Goal: Task Accomplishment & Management: Manage account settings

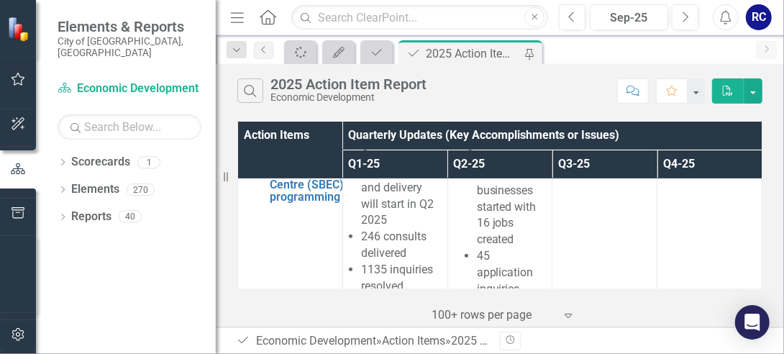
scroll to position [268, 0]
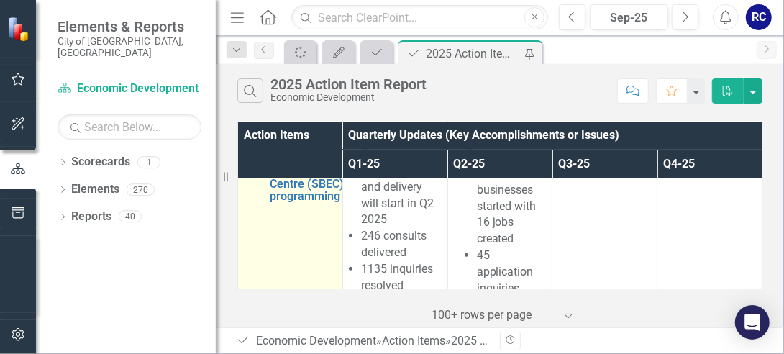
click at [253, 173] on img at bounding box center [253, 164] width 17 height 17
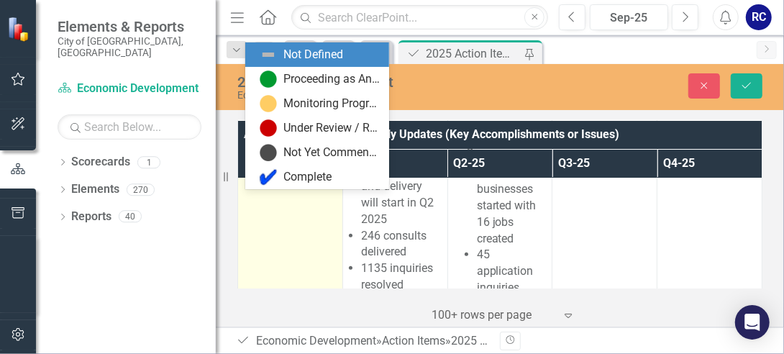
click at [283, 146] on icon "Expand" at bounding box center [277, 141] width 14 height 12
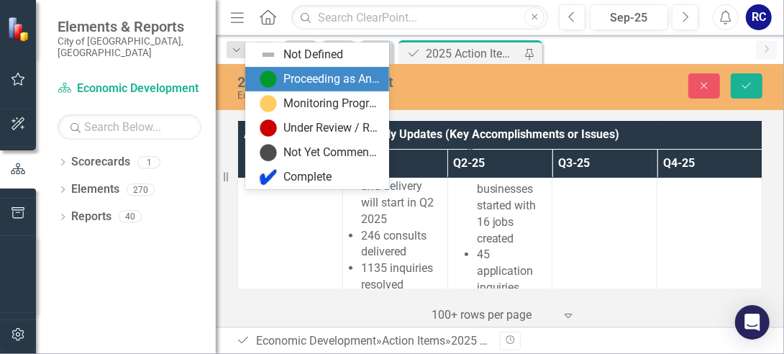
click at [312, 72] on div "Proceeding as Anticipated" at bounding box center [332, 79] width 96 height 17
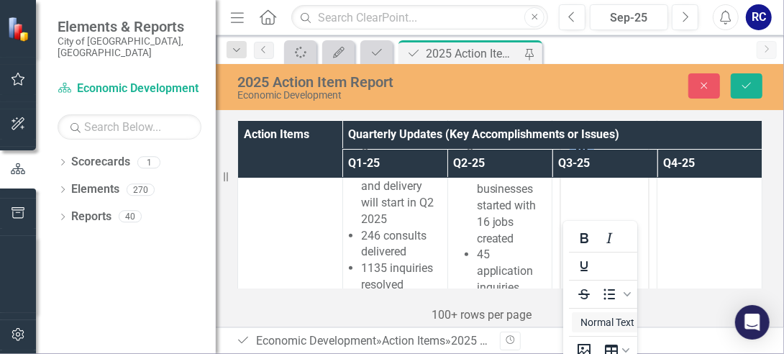
scroll to position [0, 0]
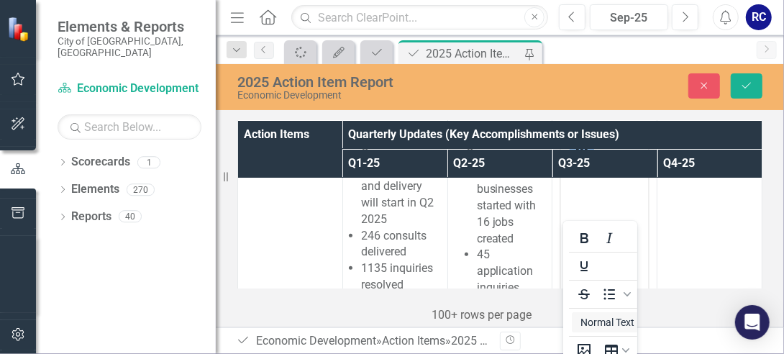
click at [766, 213] on div "Action Items Quarterly Updates (Key Accomplishments or Issues) Q1-25 Q2-25 Q3-2…" at bounding box center [500, 222] width 568 height 210
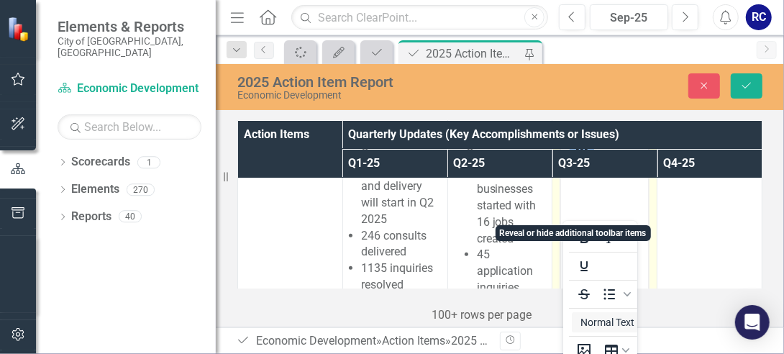
click at [573, 158] on icon "Reveal or hide additional toolbar items" at bounding box center [581, 148] width 17 height 17
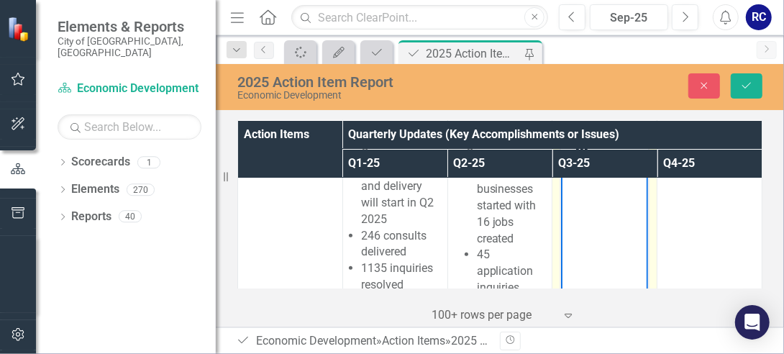
click at [585, 201] on body "Rich Text Area. Press ALT-0 for help." at bounding box center [604, 273] width 87 height 216
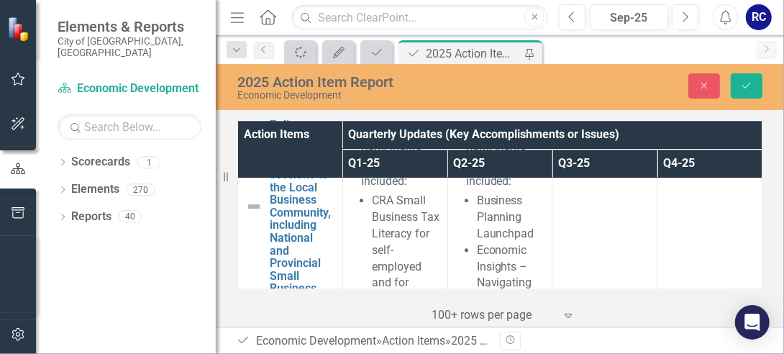
scroll to position [2054, 0]
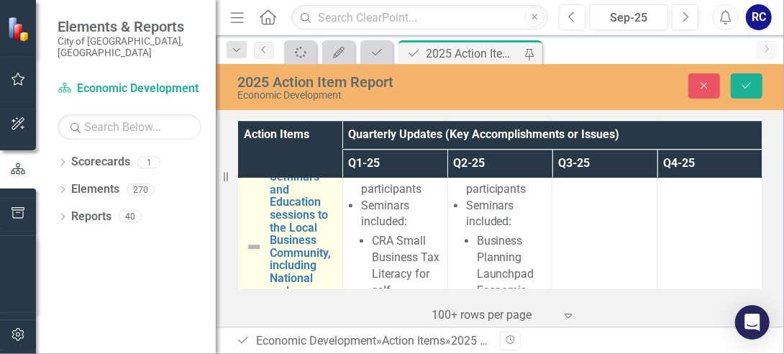
click at [250, 255] on img at bounding box center [253, 246] width 17 height 17
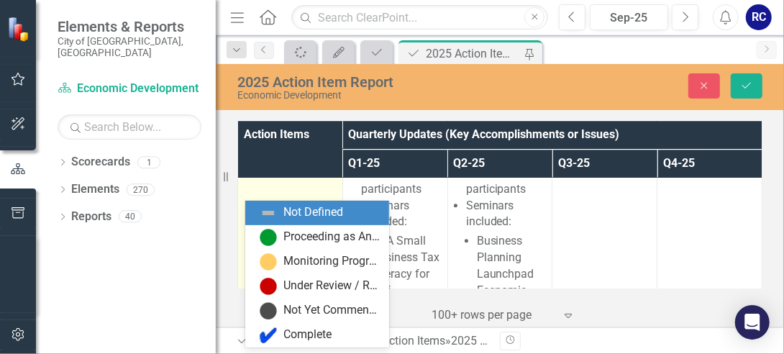
click at [279, 165] on icon "Expand" at bounding box center [277, 159] width 14 height 12
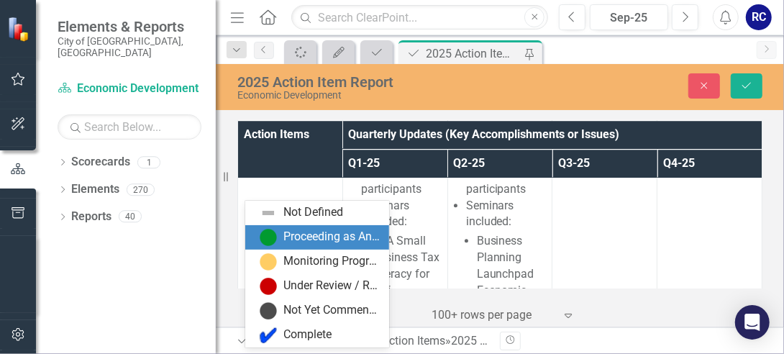
click at [288, 234] on div "Proceeding as Anticipated" at bounding box center [332, 237] width 96 height 17
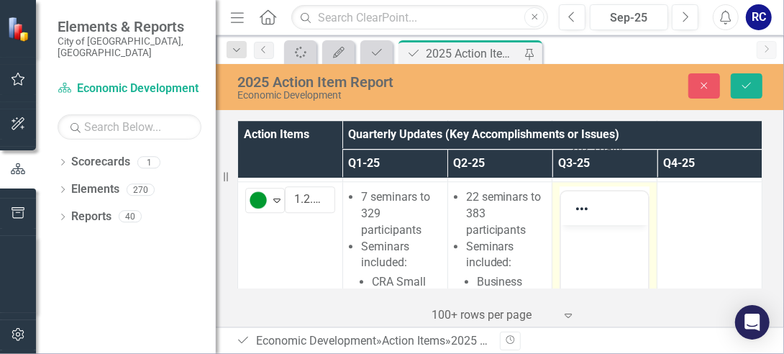
scroll to position [2012, 0]
click at [590, 243] on p "Rich Text Area. Press ALT-0 for help." at bounding box center [605, 237] width 80 height 17
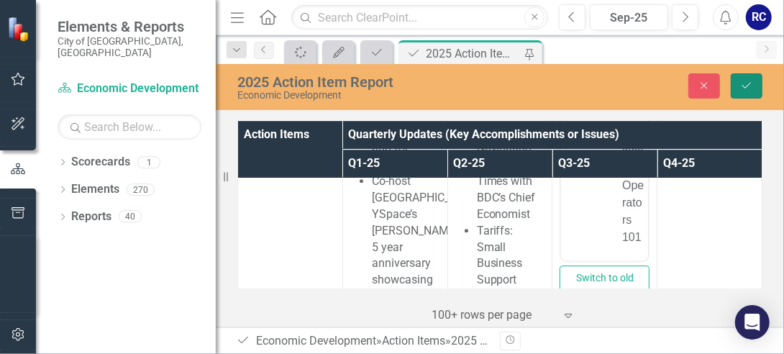
click at [746, 89] on icon "Save" at bounding box center [746, 86] width 13 height 10
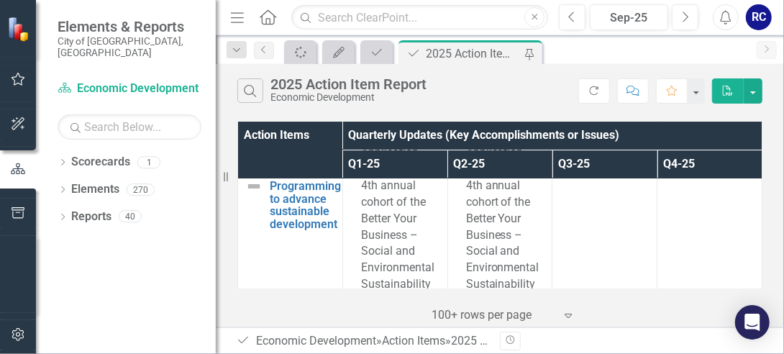
scroll to position [2634, 0]
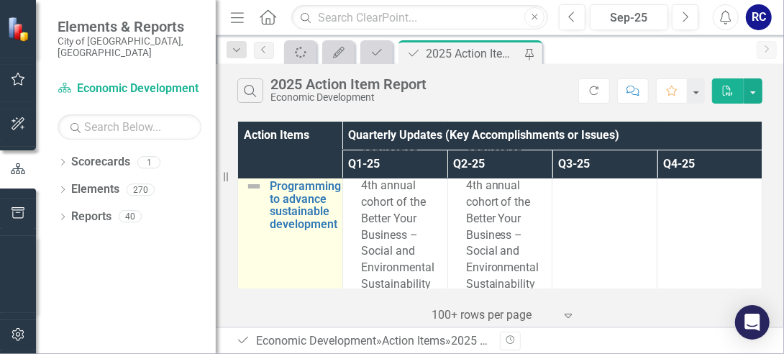
click at [257, 195] on img at bounding box center [253, 186] width 17 height 17
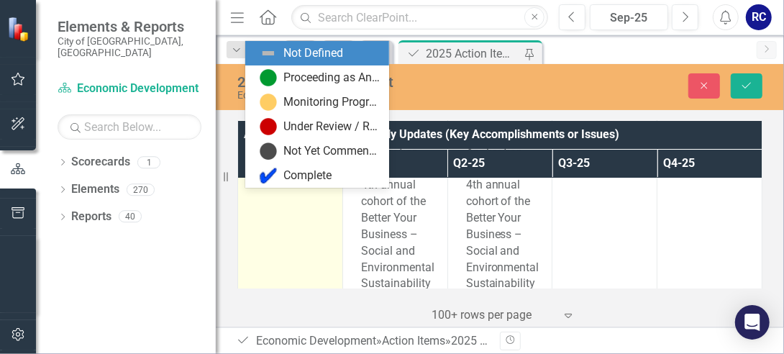
click at [276, 161] on icon "Expand" at bounding box center [277, 156] width 14 height 12
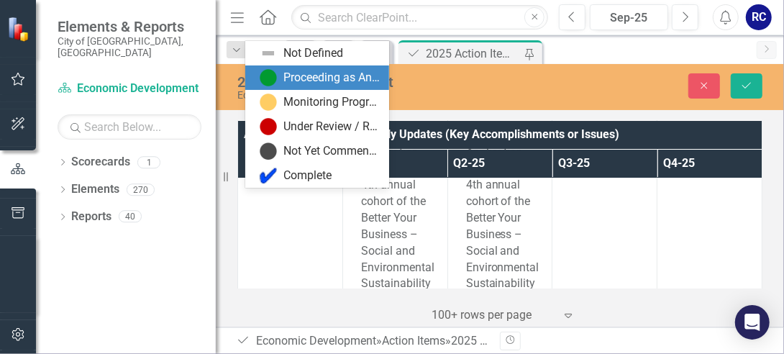
click at [311, 72] on div "Proceeding as Anticipated" at bounding box center [332, 78] width 96 height 17
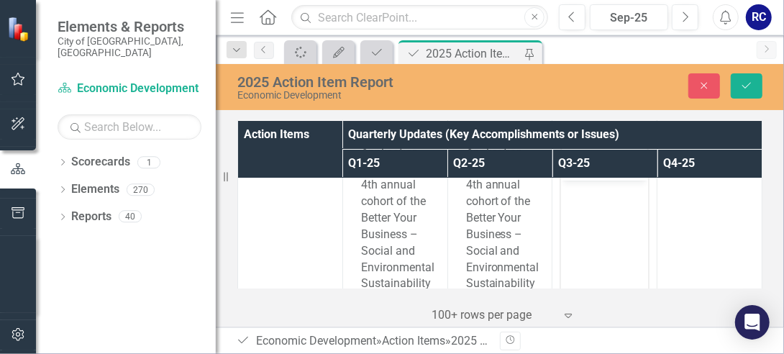
scroll to position [0, 0]
click at [592, 206] on body "Rich Text Area. Press ALT-0 for help." at bounding box center [604, 288] width 87 height 216
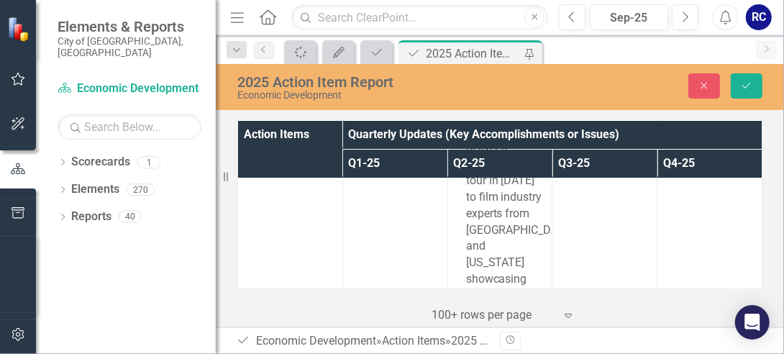
scroll to position [3824, 0]
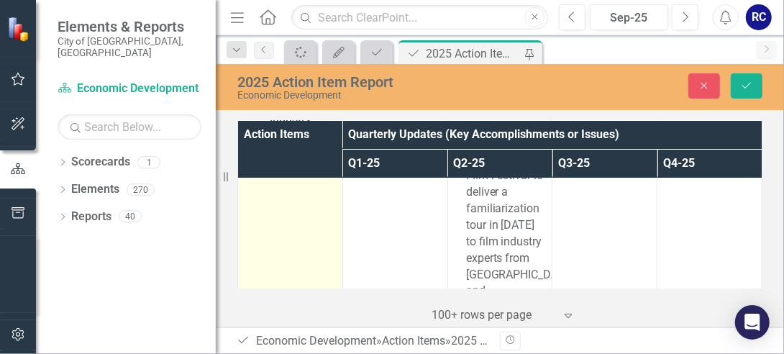
click at [254, 133] on img at bounding box center [253, 124] width 17 height 17
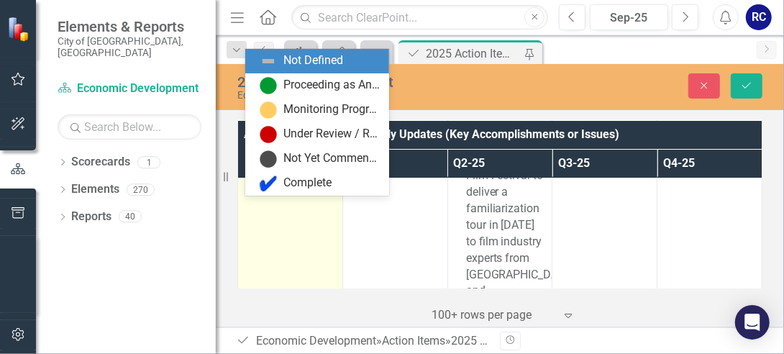
click at [272, 125] on div "Expand" at bounding box center [277, 113] width 14 height 24
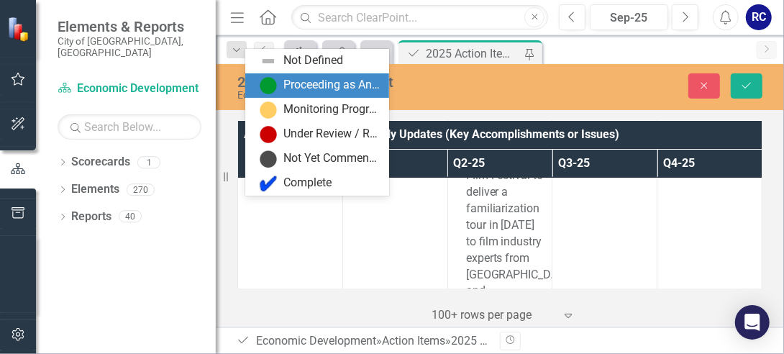
click at [288, 81] on div "Proceeding as Anticipated" at bounding box center [332, 85] width 96 height 17
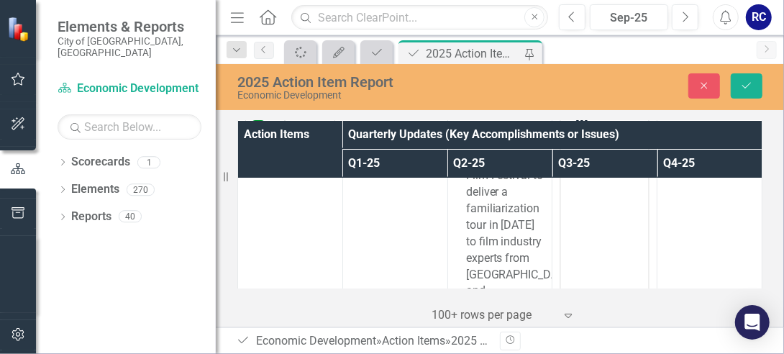
scroll to position [0, 0]
click at [596, 169] on body "Rich Text Area. Press ALT-0 for help." at bounding box center [604, 246] width 87 height 216
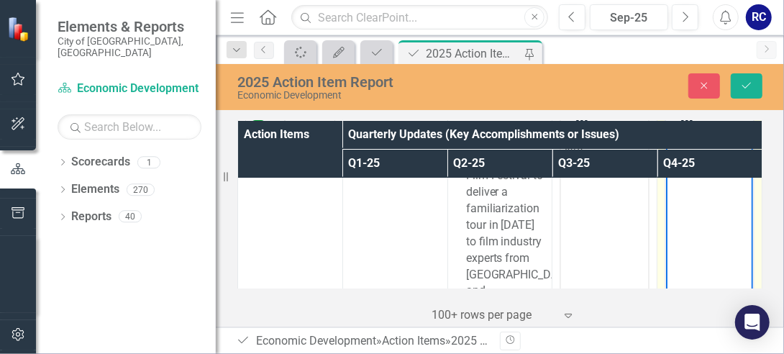
drag, startPoint x: 1365, startPoint y: 376, endPoint x: 709, endPoint y: 157, distance: 692.3
click at [709, 157] on p "Rich Text Area. Press ALT-0 for help." at bounding box center [709, 150] width 80 height 17
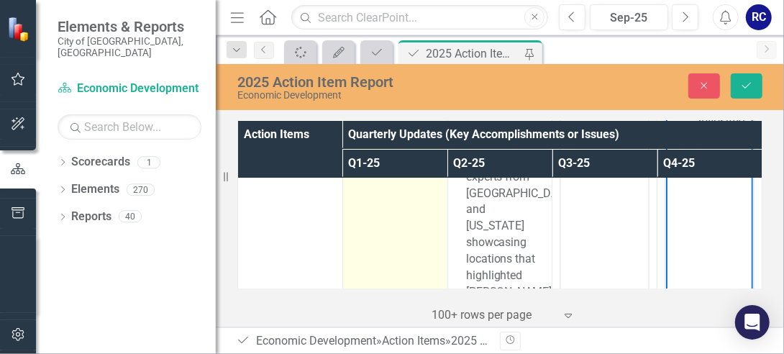
scroll to position [3906, 0]
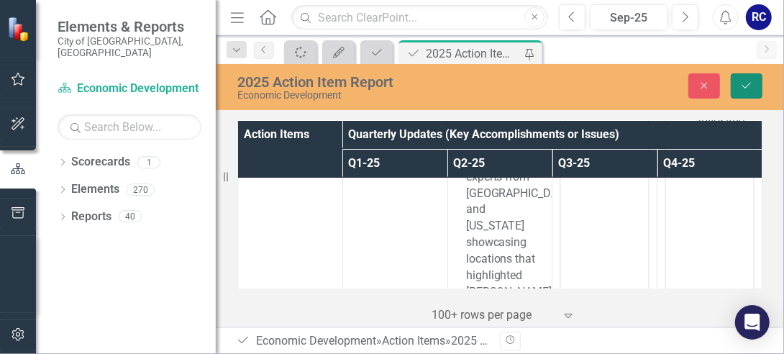
click at [761, 88] on button "Save" at bounding box center [747, 85] width 32 height 25
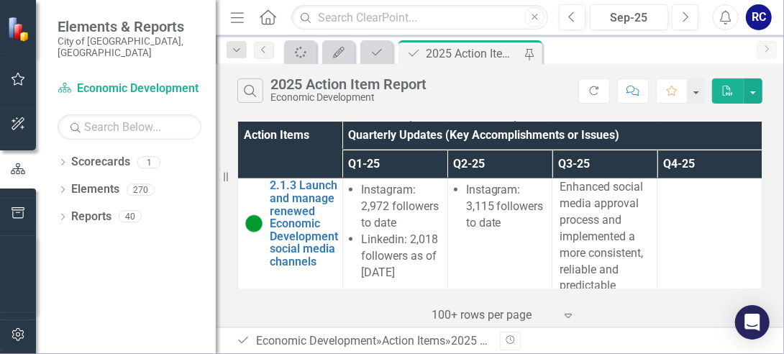
scroll to position [6419, 0]
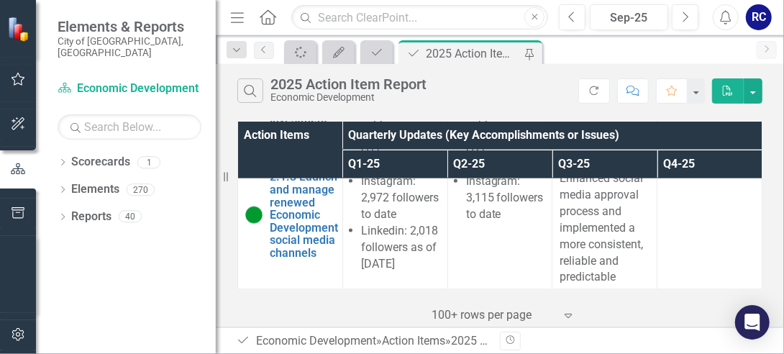
click at [247, 90] on img at bounding box center [253, 81] width 17 height 17
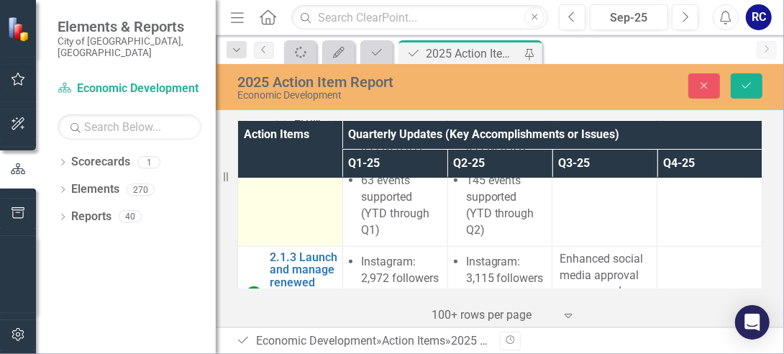
scroll to position [6339, 0]
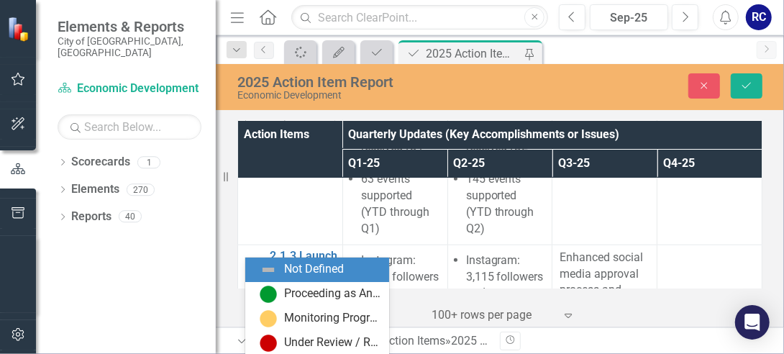
click at [274, 129] on div "Expand" at bounding box center [277, 117] width 14 height 24
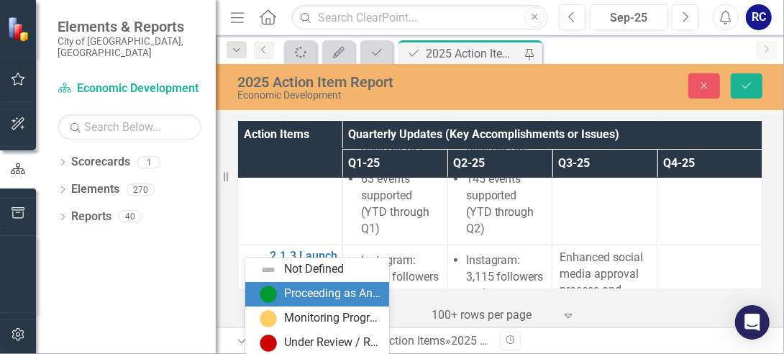
click at [284, 291] on div "Proceeding as Anticipated" at bounding box center [332, 294] width 96 height 17
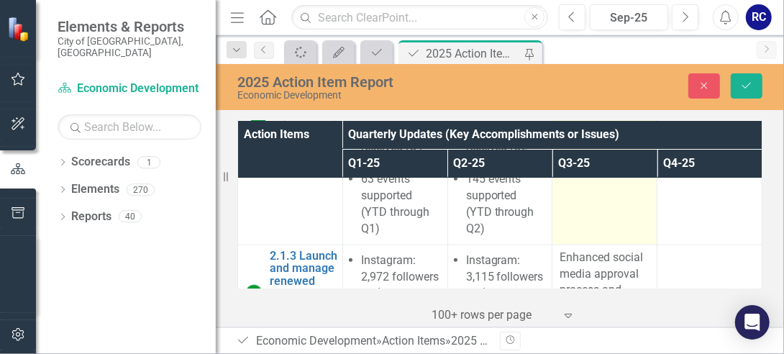
click at [568, 245] on td at bounding box center [605, 171] width 105 height 147
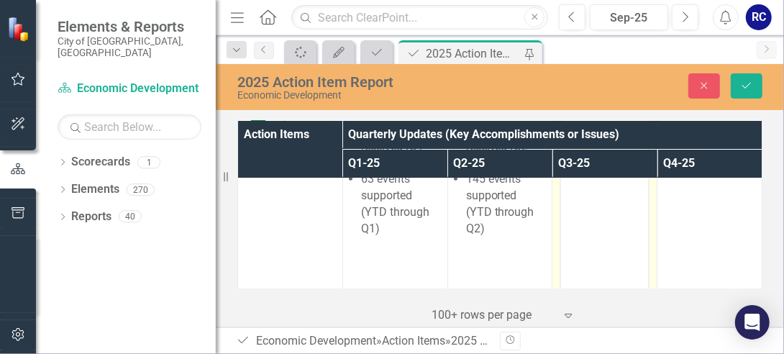
scroll to position [0, 0]
click at [593, 158] on p "Rich Text Area. Press ALT-0 for help." at bounding box center [605, 153] width 80 height 17
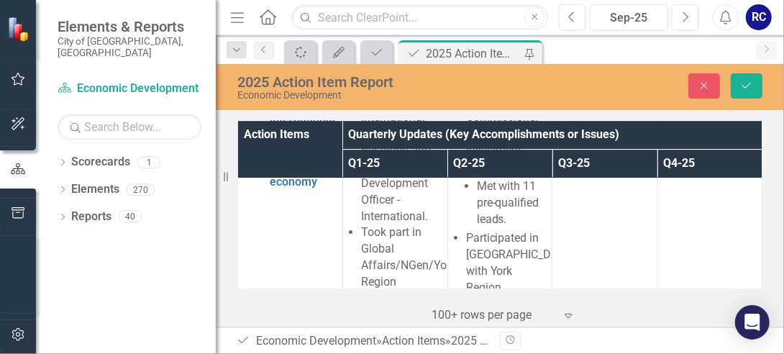
scroll to position [7890, 0]
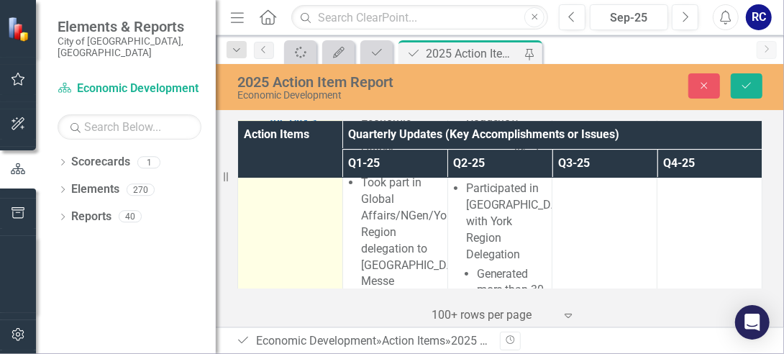
click at [247, 90] on img at bounding box center [253, 81] width 17 height 17
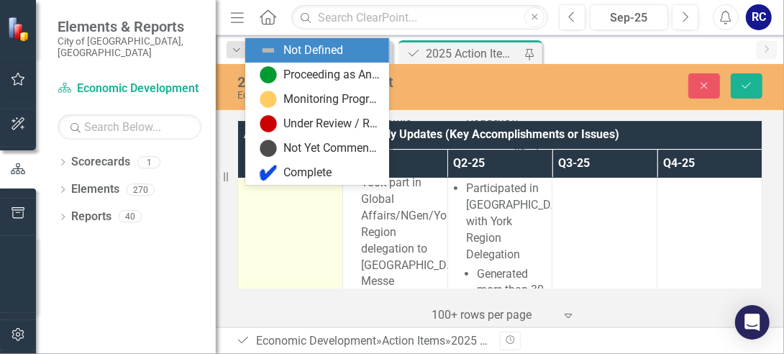
click at [279, 44] on icon "Expand" at bounding box center [277, 38] width 14 height 12
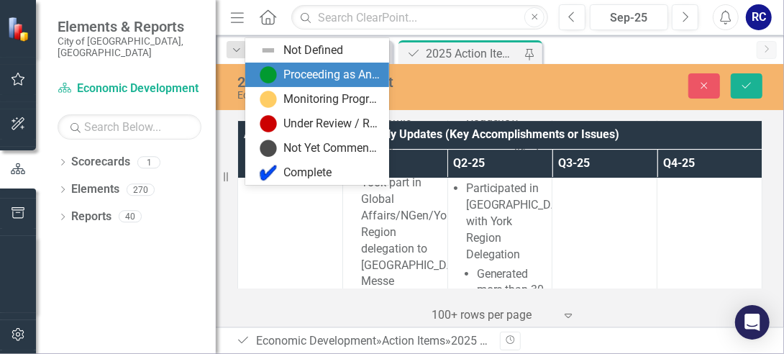
click at [305, 76] on div "Proceeding as Anticipated" at bounding box center [332, 75] width 96 height 17
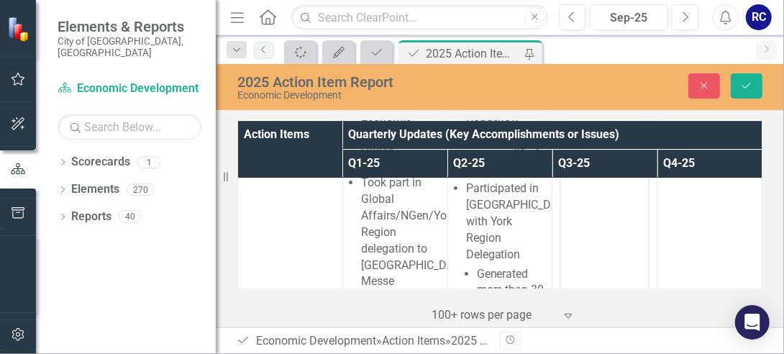
scroll to position [0, 0]
click at [594, 83] on body "Rich Text Area. Press ALT-0 for help." at bounding box center [604, 171] width 87 height 216
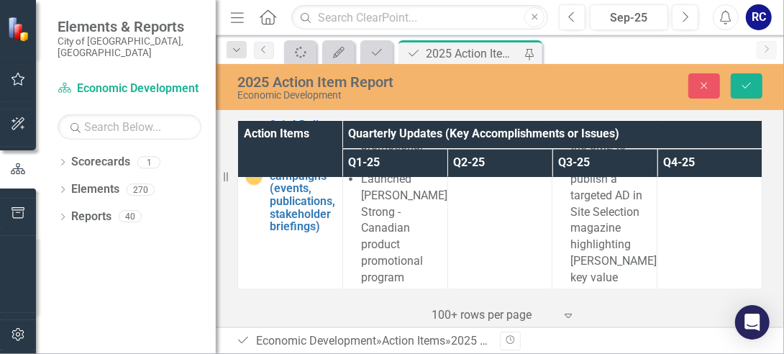
scroll to position [6857, 0]
click at [599, 112] on p "2,351 LinkedIn Followers" at bounding box center [605, 94] width 90 height 36
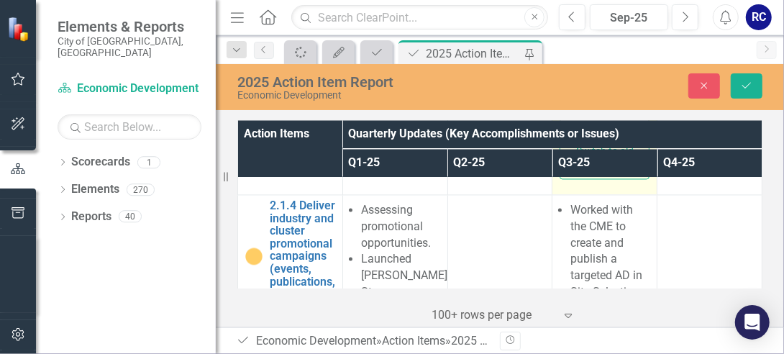
scroll to position [6953, 0]
drag, startPoint x: 1160, startPoint y: 104, endPoint x: 572, endPoint y: 65, distance: 589.0
click at [572, 65] on body "Enhanced social media approval process and implemented a more consistent, relia…" at bounding box center [604, 7] width 87 height 255
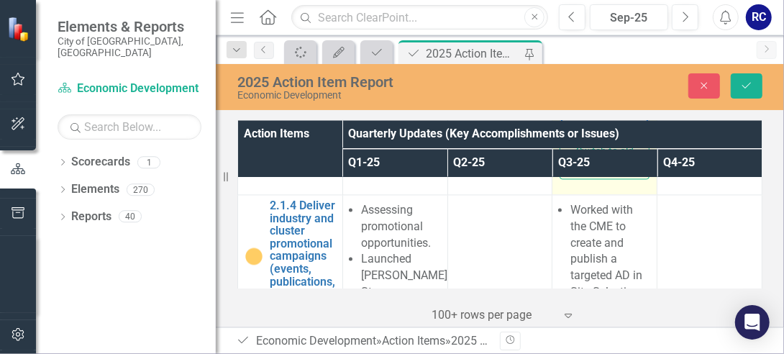
click at [620, 112] on p "2,351 LinkedIn Followers" at bounding box center [605, 102] width 80 height 35
click at [746, 83] on icon "Save" at bounding box center [746, 86] width 13 height 10
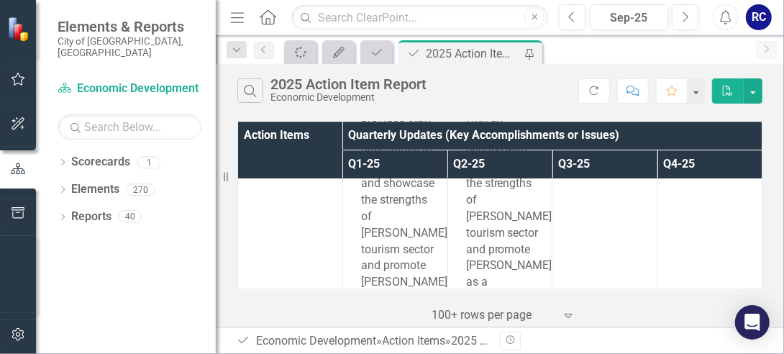
scroll to position [10354, 0]
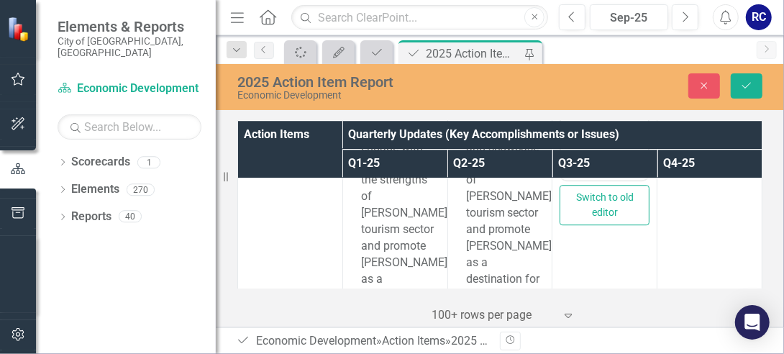
scroll to position [0, 0]
click at [604, 4] on body "Rich Text Area. Press ALT-0 for help." at bounding box center [604, 37] width 87 height 216
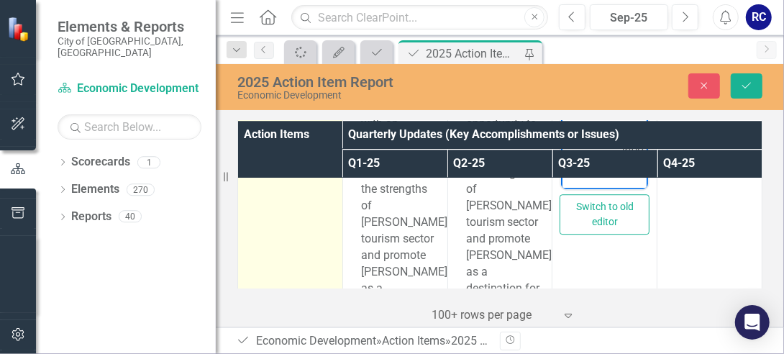
scroll to position [10342, 0]
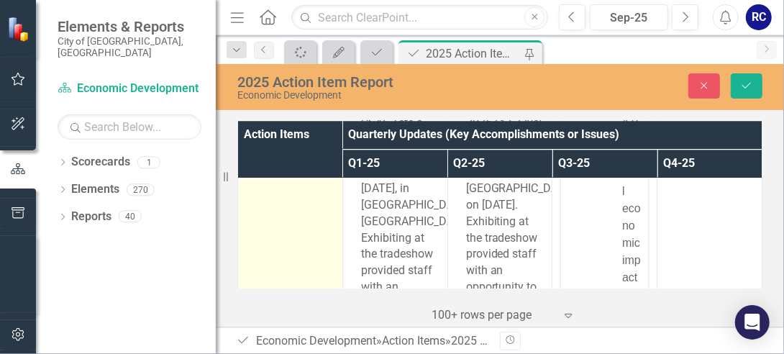
scroll to position [10268, 0]
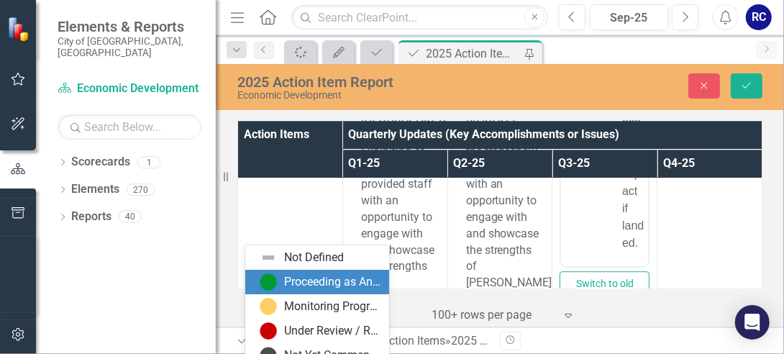
click at [292, 292] on div "Proceeding as Anticipated" at bounding box center [317, 282] width 144 height 24
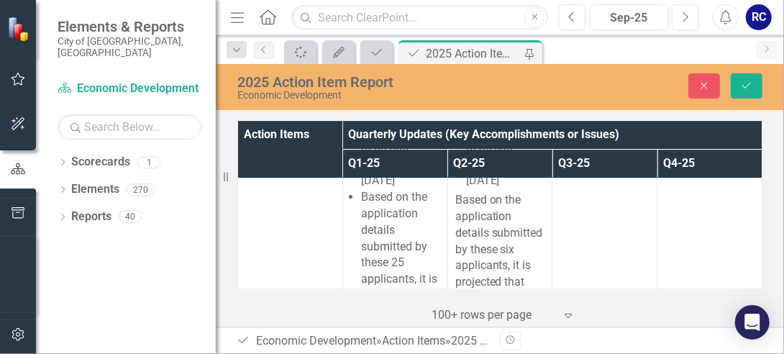
scroll to position [18824, 0]
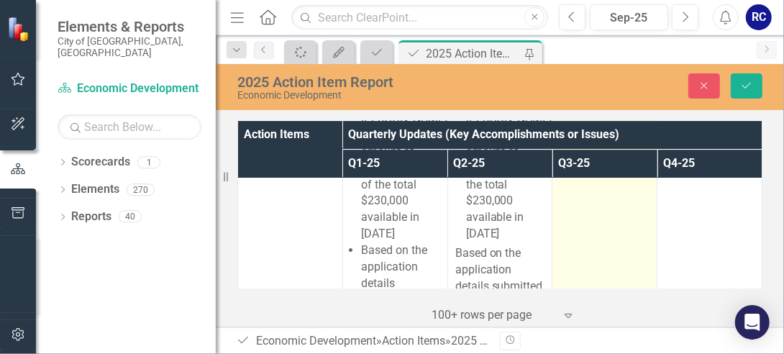
click at [606, 252] on td at bounding box center [605, 217] width 105 height 1017
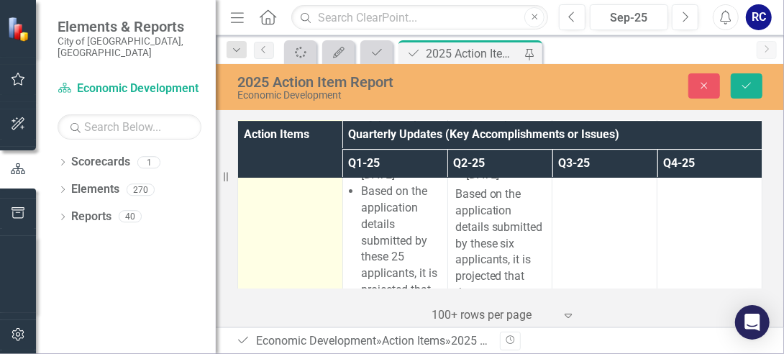
scroll to position [18874, 0]
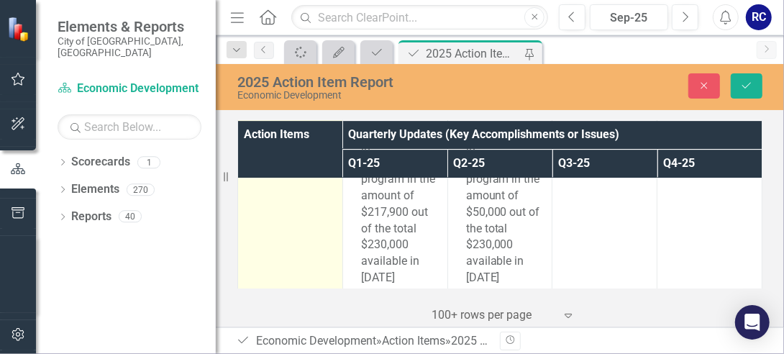
scroll to position [18781, 0]
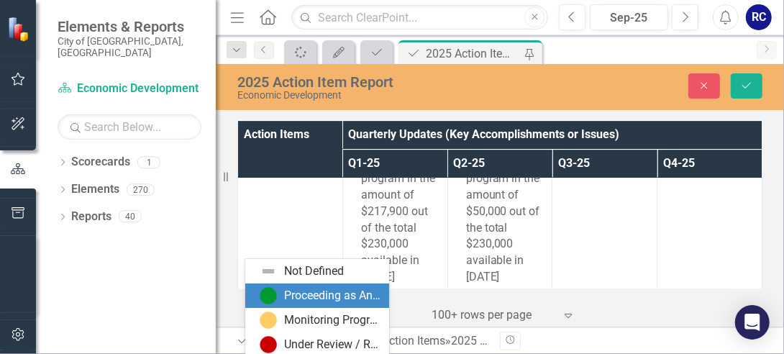
click at [285, 304] on div "Proceeding as Anticipated" at bounding box center [332, 296] width 96 height 17
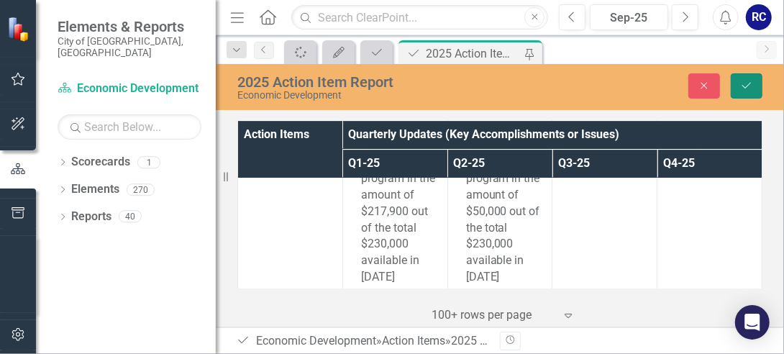
click at [746, 88] on icon "Save" at bounding box center [746, 86] width 13 height 10
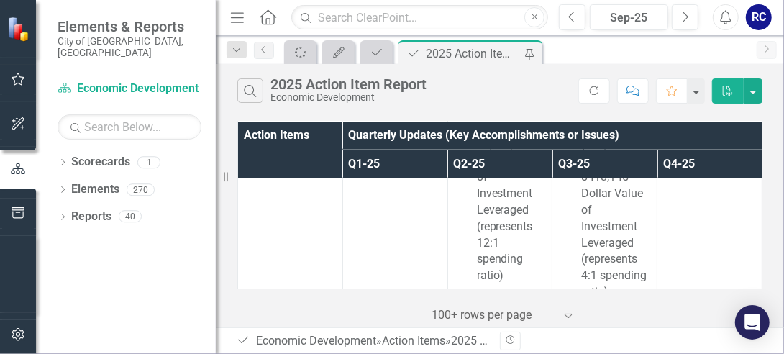
scroll to position [873, 0]
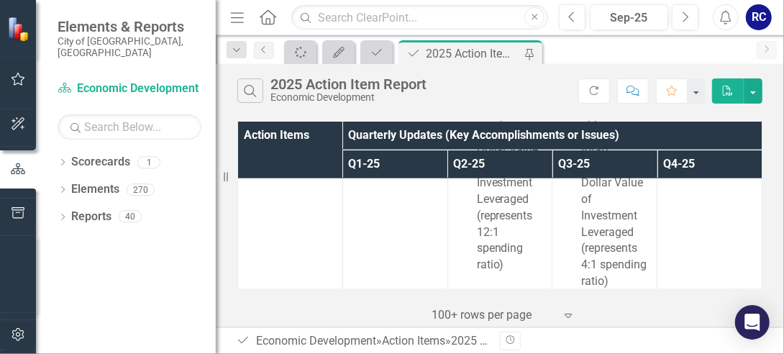
drag, startPoint x: 226, startPoint y: 180, endPoint x: 29, endPoint y: 186, distance: 196.5
click at [29, 186] on div "Elements & Reports City of [GEOGRAPHIC_DATA], [GEOGRAPHIC_DATA] Scorecard Econo…" at bounding box center [108, 177] width 216 height 354
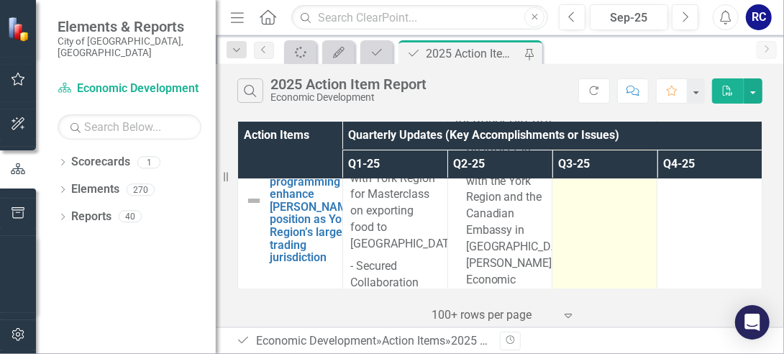
scroll to position [5434, 0]
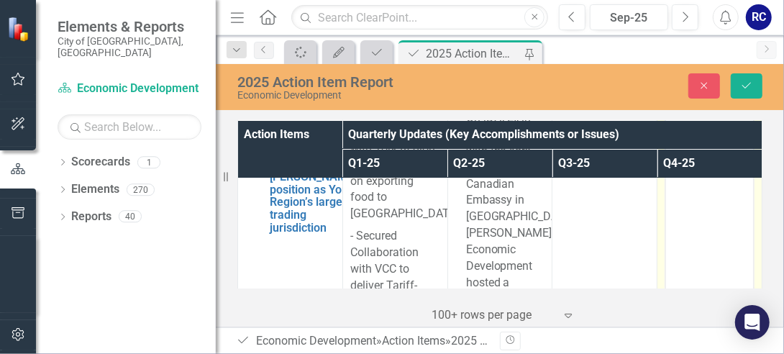
scroll to position [0, 0]
drag, startPoint x: 1376, startPoint y: 399, endPoint x: 696, endPoint y: 171, distance: 716.8
click at [696, 171] on body "Rich Text Area. Press ALT-0 for help." at bounding box center [708, 254] width 87 height 216
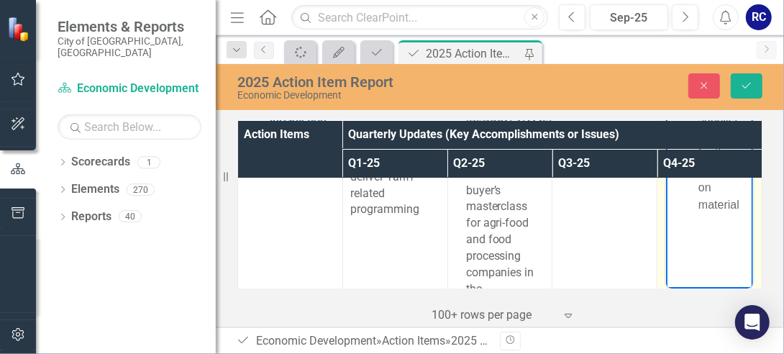
scroll to position [5560, 0]
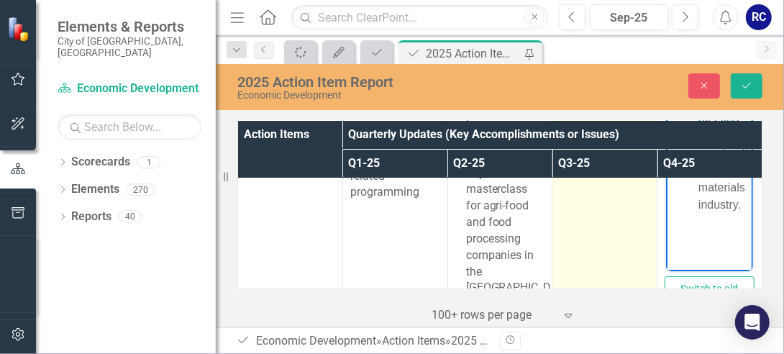
click at [606, 227] on td at bounding box center [605, 264] width 105 height 574
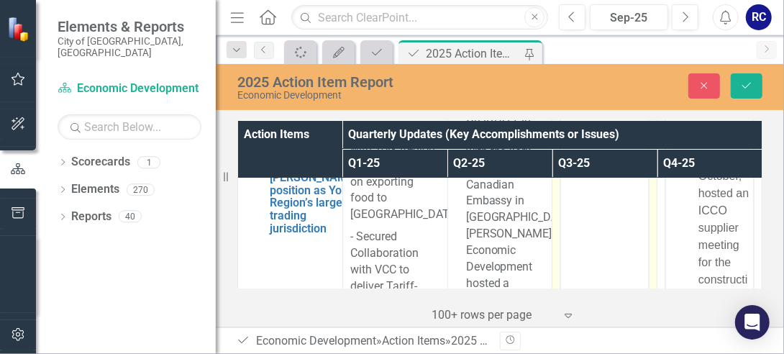
scroll to position [5432, 0]
click at [598, 178] on body "Rich Text Area. Press ALT-0 for help." at bounding box center [604, 255] width 87 height 216
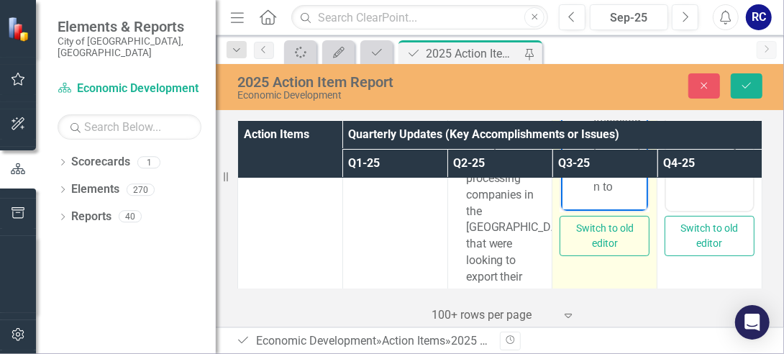
scroll to position [181, 0]
click at [625, 188] on li "Submitted an Ontario Trade Impacted Communities grant application to" at bounding box center [619, 118] width 51 height 155
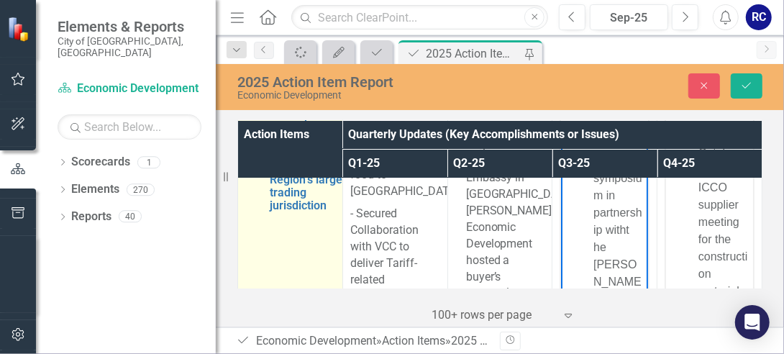
scroll to position [5454, 0]
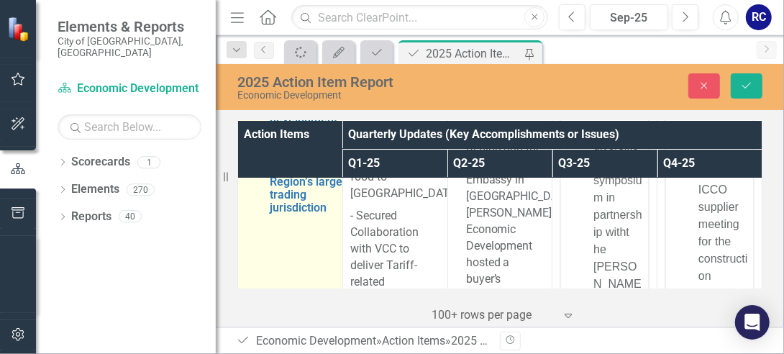
click at [252, 159] on img at bounding box center [253, 150] width 17 height 17
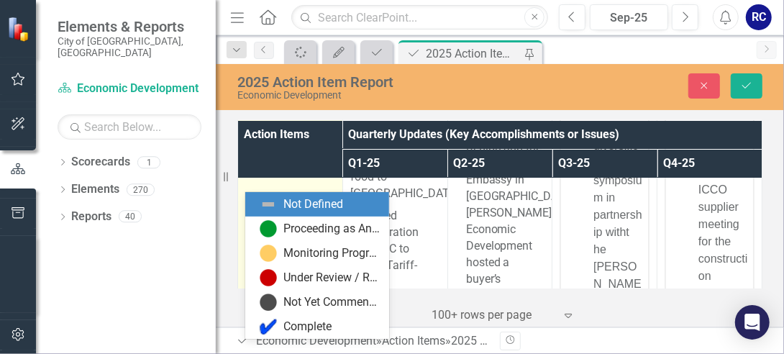
click at [276, 107] on icon "Expand" at bounding box center [277, 102] width 14 height 12
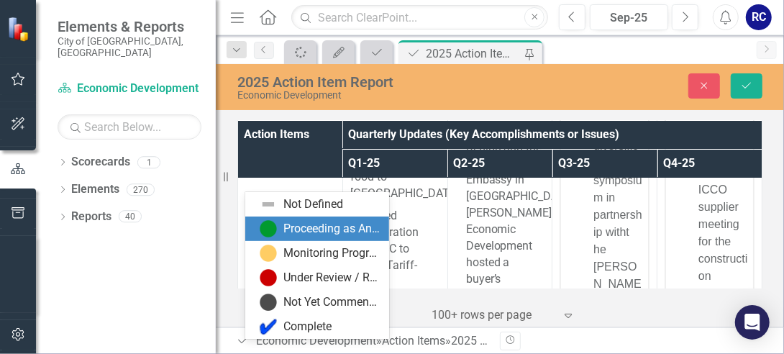
click at [284, 224] on div "Proceeding as Anticipated" at bounding box center [332, 229] width 96 height 17
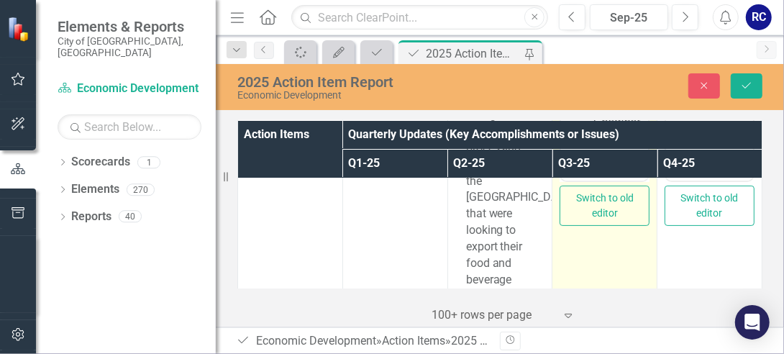
scroll to position [613, 0]
click at [630, 160] on li "Co-organizing a trade diversification symposium in partnership witht he [PERSON…" at bounding box center [619, 28] width 51 height 276
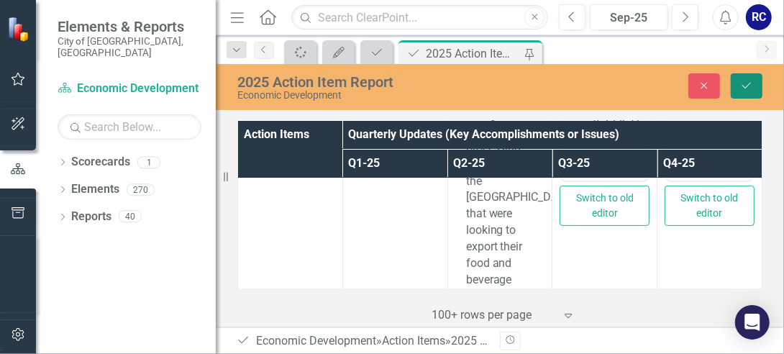
click at [745, 85] on icon "Save" at bounding box center [746, 86] width 13 height 10
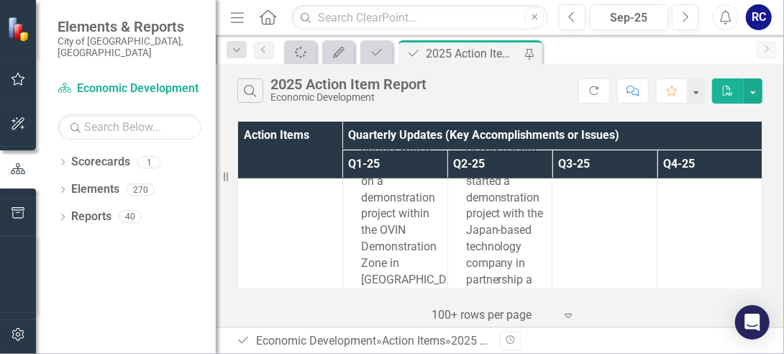
scroll to position [8674, 0]
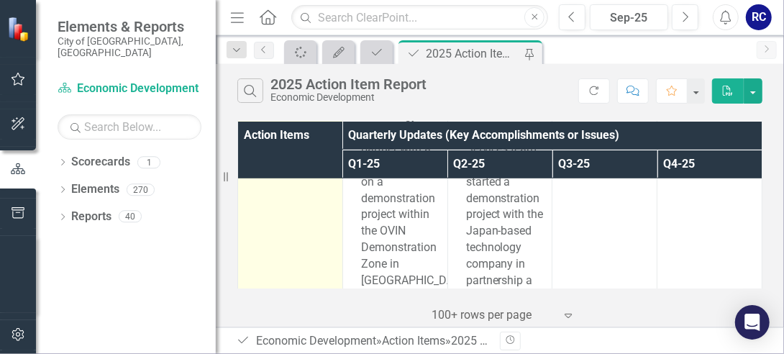
click at [249, 42] on img at bounding box center [253, 32] width 17 height 17
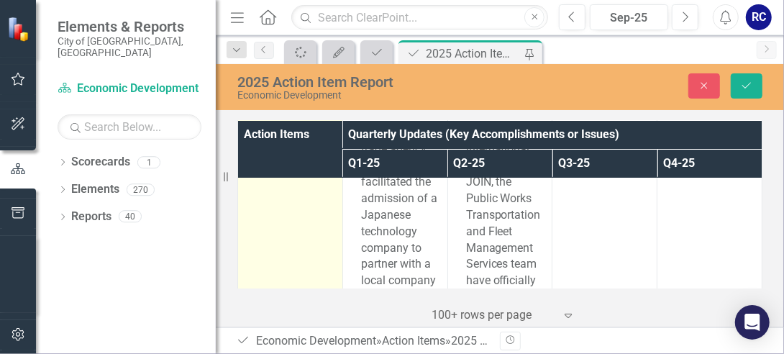
scroll to position [8596, 0]
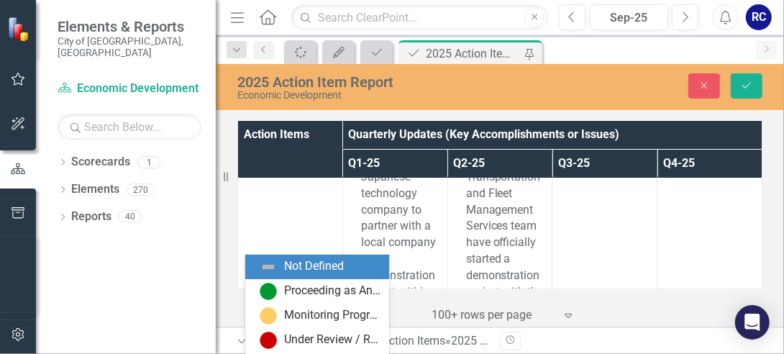
click at [279, 55] on icon "Expand" at bounding box center [277, 49] width 14 height 12
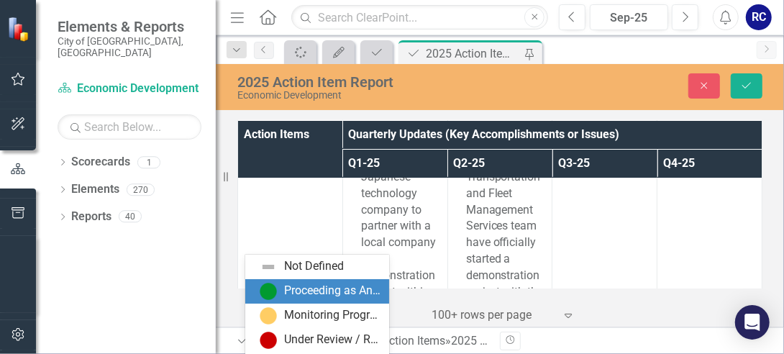
click at [296, 301] on div "Proceeding as Anticipated" at bounding box center [317, 291] width 144 height 24
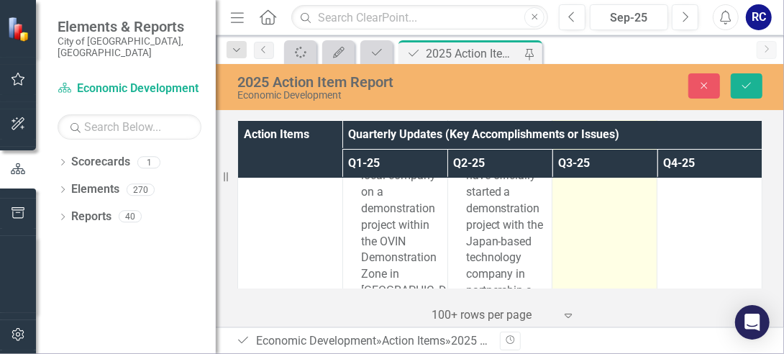
scroll to position [8685, 0]
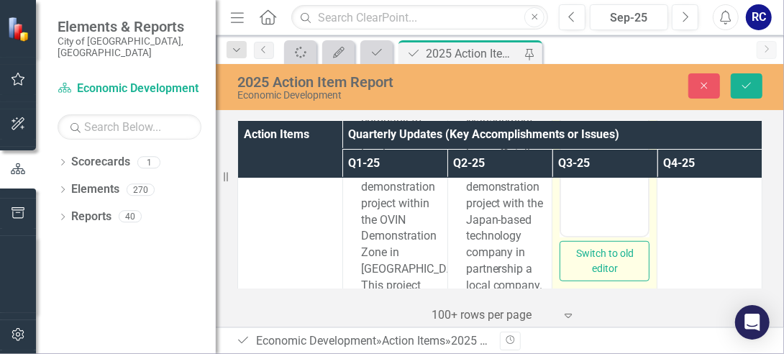
scroll to position [0, 0]
click at [600, 44] on body "Rich Text Area. Press ALT-0 for help." at bounding box center [604, 94] width 87 height 216
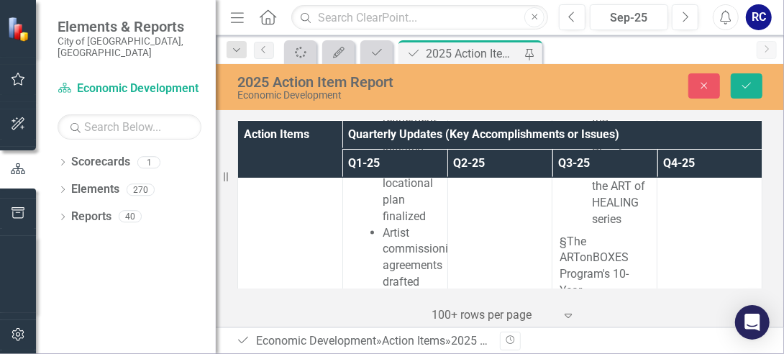
scroll to position [23007, 0]
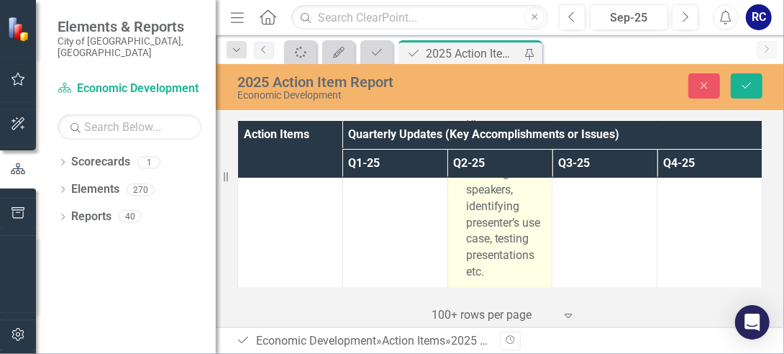
scroll to position [26066, 0]
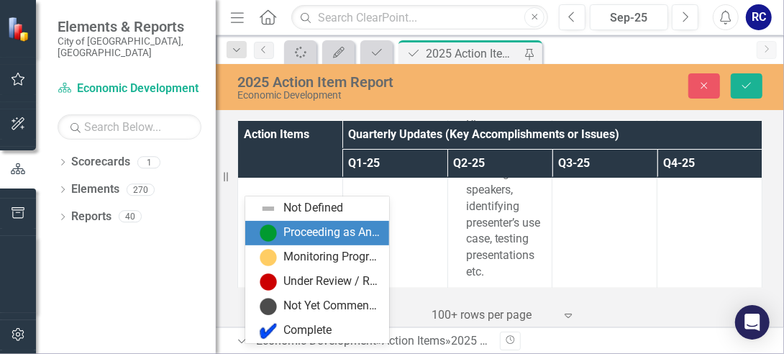
click at [294, 233] on div "Proceeding as Anticipated" at bounding box center [332, 232] width 96 height 17
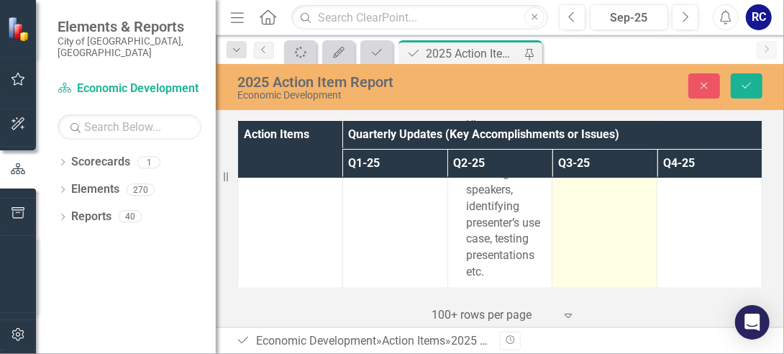
click at [583, 229] on td at bounding box center [605, 91] width 105 height 393
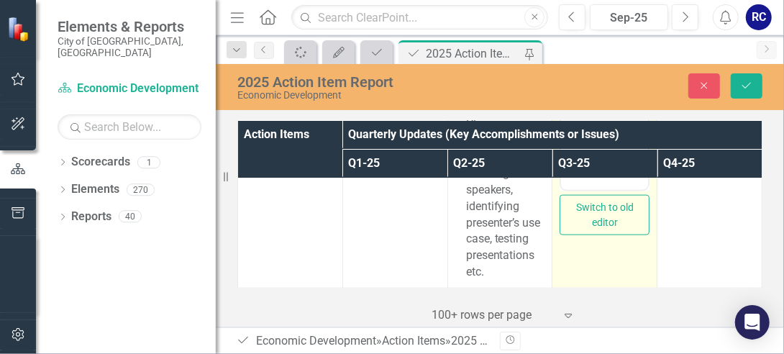
scroll to position [26058, 0]
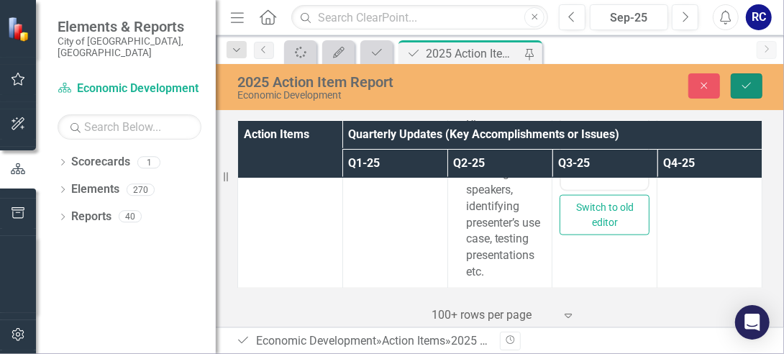
click at [742, 88] on icon "Save" at bounding box center [746, 86] width 13 height 10
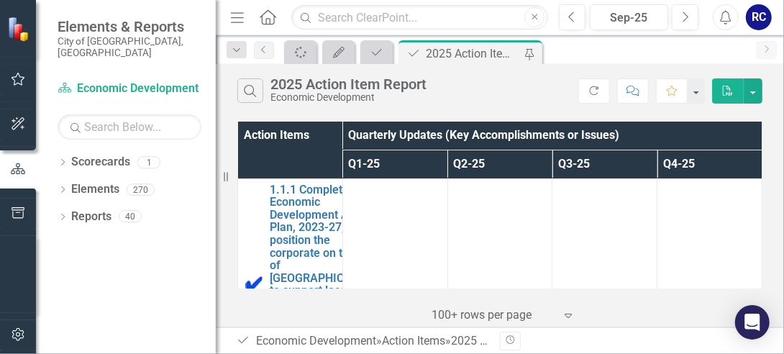
click at [726, 89] on icon "PDF" at bounding box center [728, 91] width 13 height 10
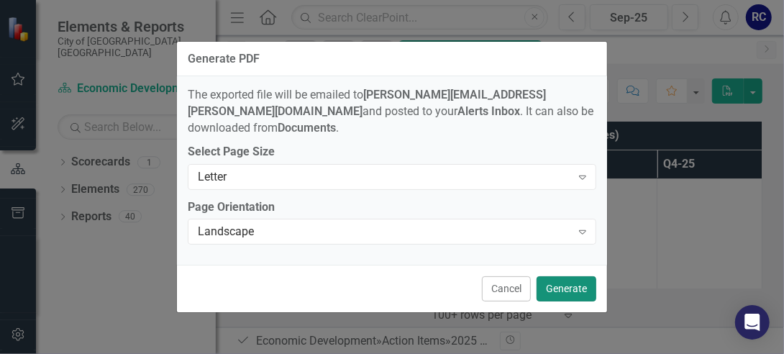
click at [576, 284] on button "Generate" at bounding box center [567, 288] width 60 height 25
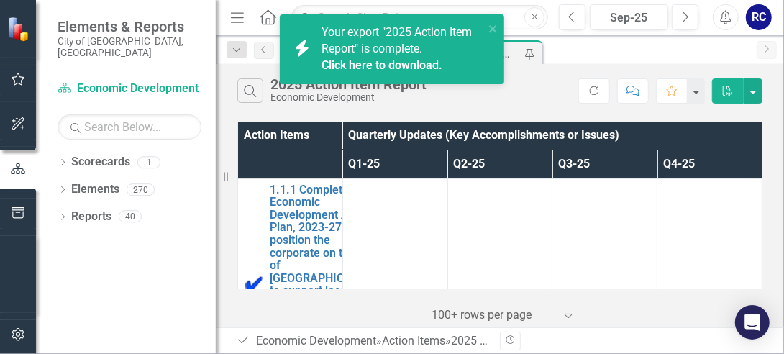
click at [370, 66] on link "Click here to download." at bounding box center [382, 65] width 121 height 14
